Goal: Find specific page/section: Find specific page/section

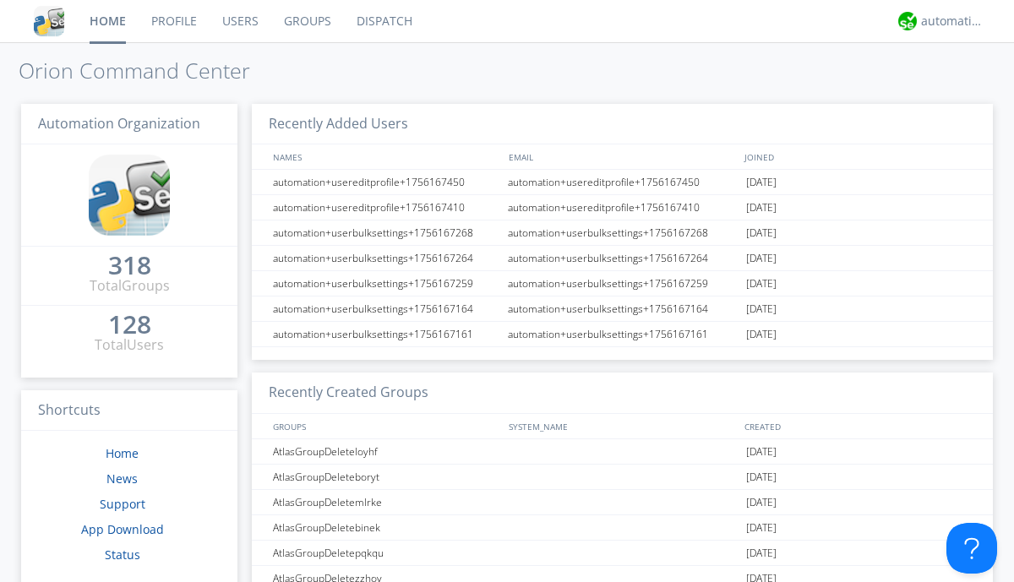
click at [383, 21] on link "Dispatch" at bounding box center [384, 21] width 81 height 42
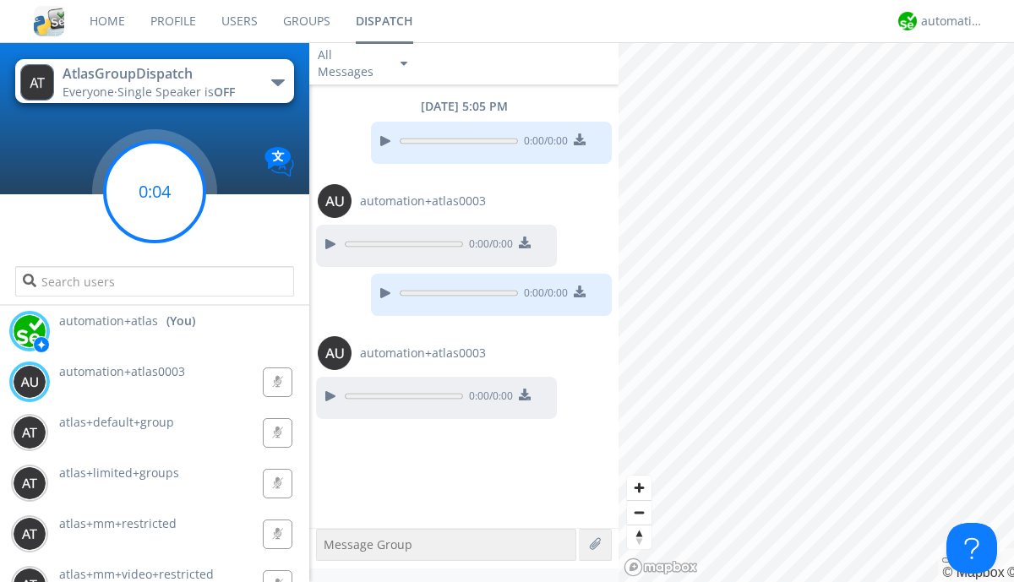
click at [155, 192] on g at bounding box center [155, 192] width 100 height 100
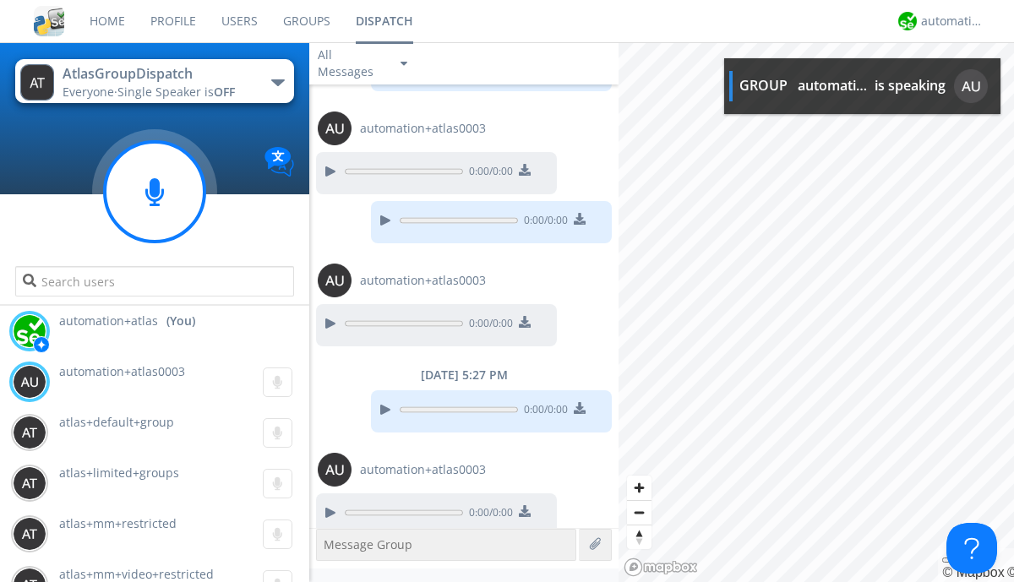
scroll to position [85, 0]
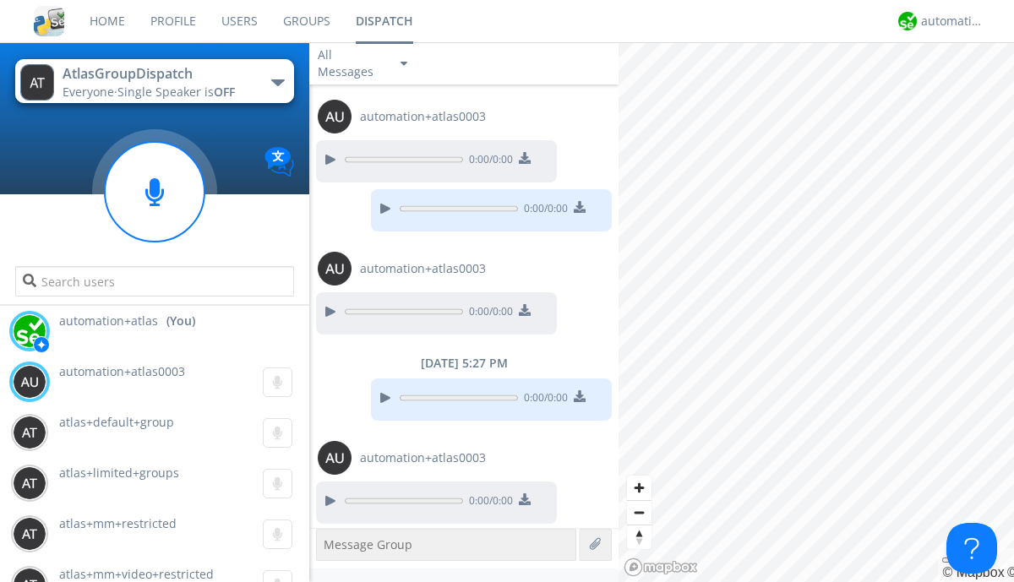
click at [277, 82] on div "button" at bounding box center [278, 82] width 14 height 7
